Goal: Information Seeking & Learning: Understand process/instructions

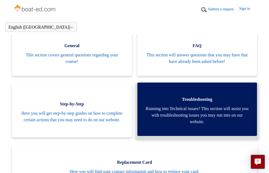
scroll to position [121, 0]
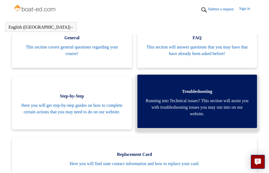
click at [167, 109] on span "Running into Technical issues? This section will assist you with troubleshootin…" at bounding box center [197, 108] width 103 height 20
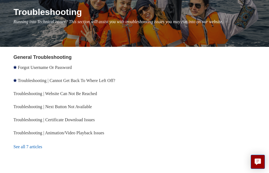
scroll to position [82, 0]
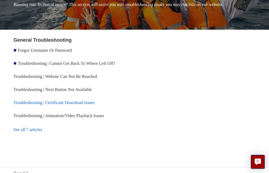
click at [73, 105] on link "Troubleshooting | Certificate Download Issues" at bounding box center [53, 103] width 81 height 5
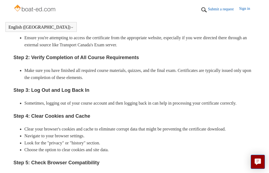
scroll to position [225, 0]
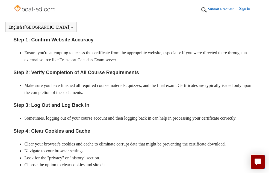
click at [243, 11] on link "Sign in" at bounding box center [247, 10] width 16 height 8
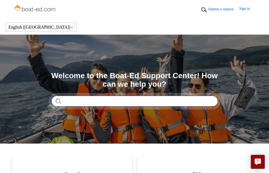
click at [84, 101] on input "Search" at bounding box center [134, 101] width 167 height 11
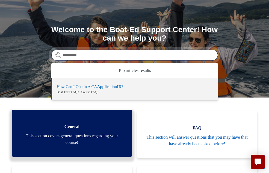
scroll to position [55, 0]
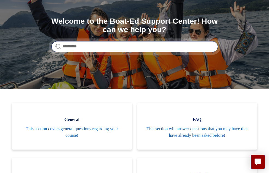
type input "**********"
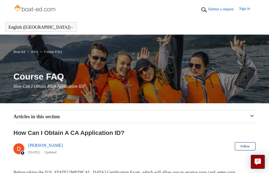
click at [246, 8] on link "Sign in" at bounding box center [247, 10] width 16 height 8
